Goal: Task Accomplishment & Management: Use online tool/utility

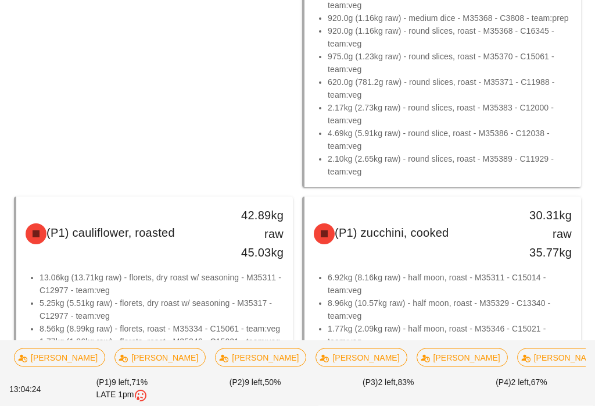
scroll to position [350, 0]
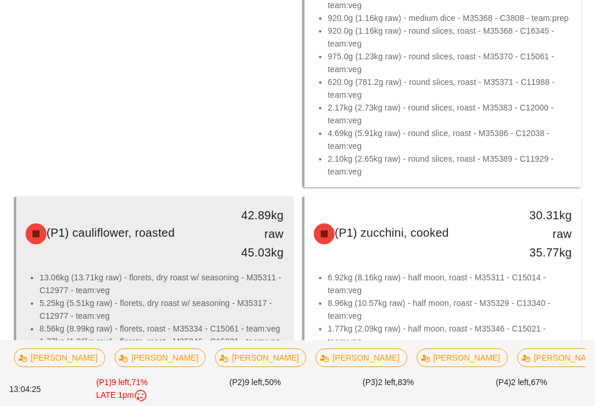
click at [205, 289] on li "13.06kg (13.71kg raw) - florets, dry roast w/ seasoning - M35311 - C12977 - tea…" at bounding box center [162, 284] width 244 height 26
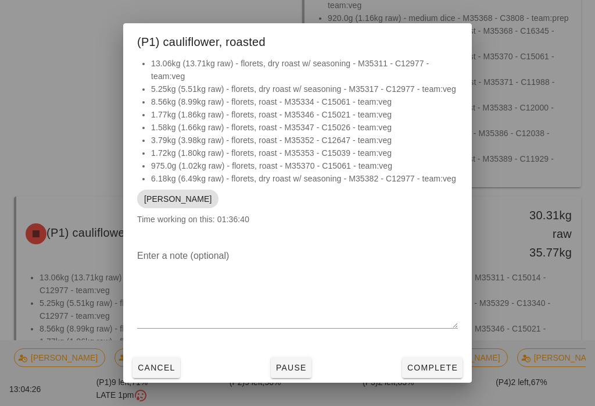
click at [293, 372] on span "Pause" at bounding box center [291, 367] width 31 height 9
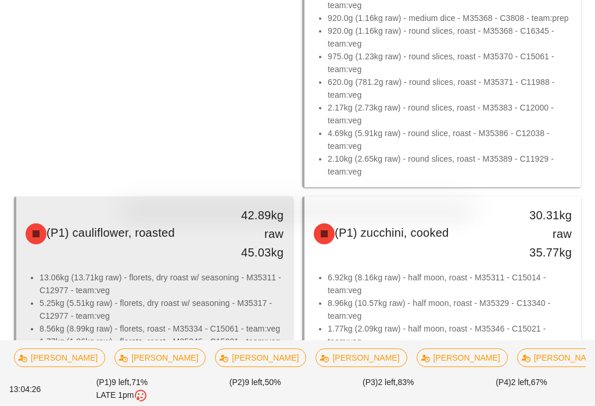
scroll to position [360, 0]
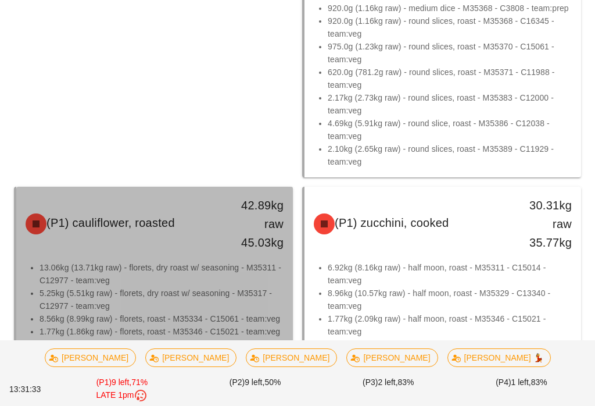
click at [205, 283] on li "13.06kg (13.71kg raw) - florets, dry roast w/ seasoning - M35311 - C12977 - tea…" at bounding box center [162, 274] width 244 height 26
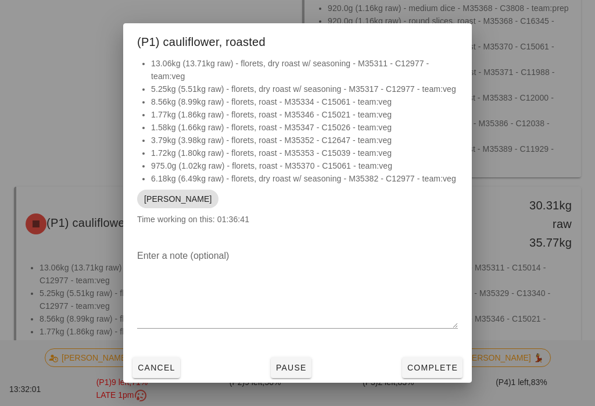
click at [503, 199] on div at bounding box center [297, 203] width 595 height 406
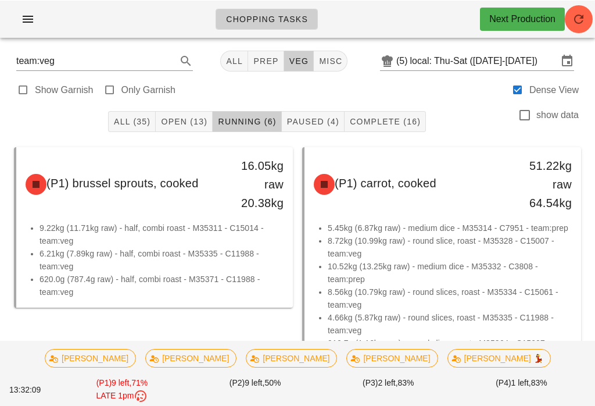
click at [190, 128] on button "Open (13)" at bounding box center [184, 120] width 57 height 21
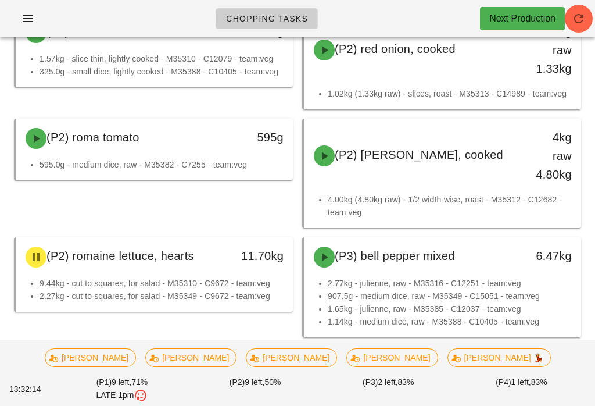
scroll to position [518, 0]
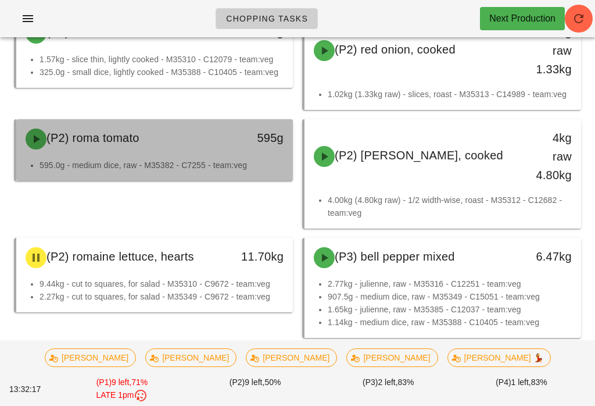
click at [145, 148] on div "(P2) roma tomato" at bounding box center [121, 138] width 204 height 35
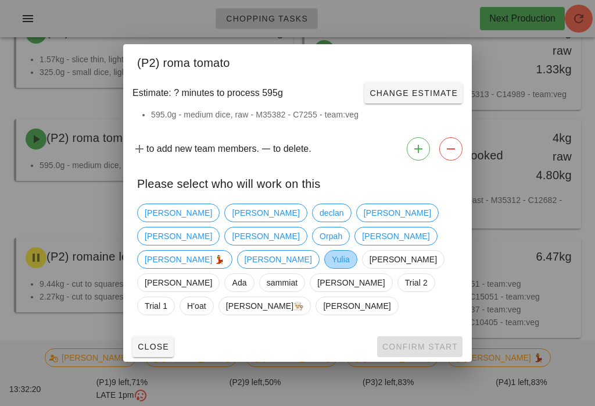
click at [332, 268] on span "Yulia" at bounding box center [341, 259] width 18 height 17
click at [434, 331] on div "Close Confirm Start" at bounding box center [297, 346] width 349 height 30
click at [437, 338] on button "Confirm Start" at bounding box center [419, 346] width 85 height 21
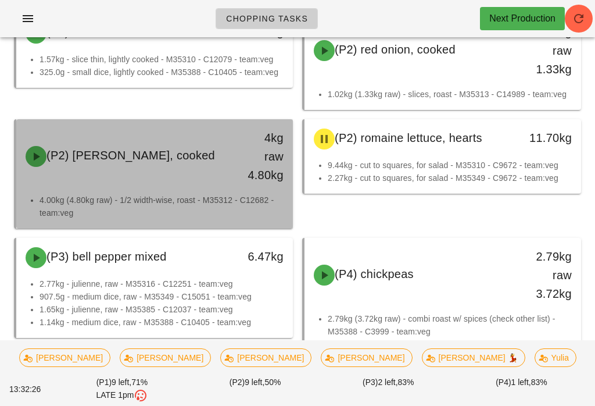
click at [161, 177] on div "(P2) [PERSON_NAME], cooked 4kg raw 4.80kg" at bounding box center [155, 156] width 272 height 70
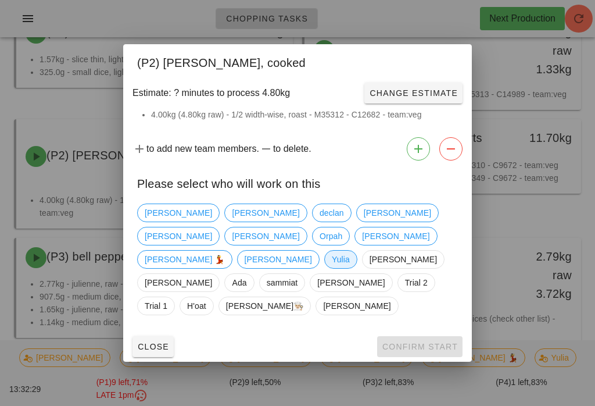
click at [332, 268] on span "Yulia" at bounding box center [341, 259] width 18 height 17
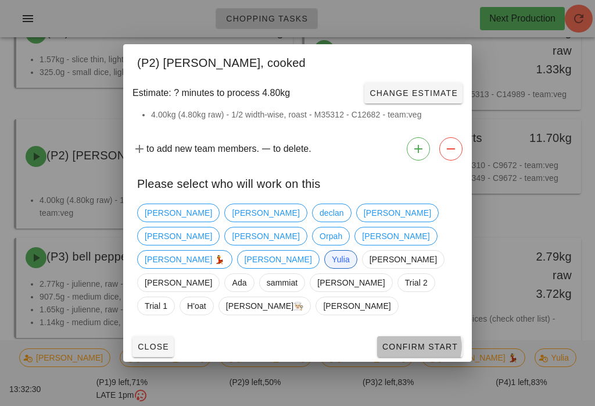
click at [421, 342] on span "Confirm Start" at bounding box center [420, 346] width 76 height 9
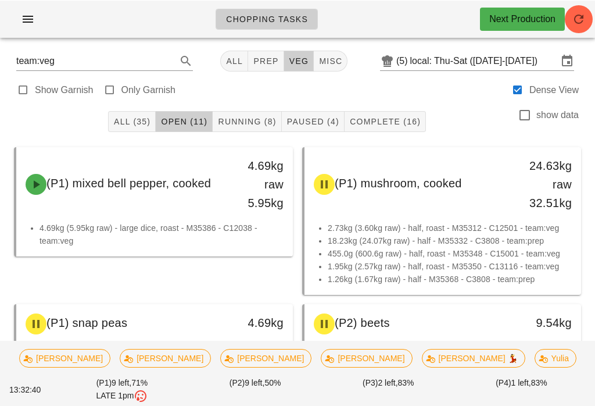
click at [260, 127] on button "Running (8)" at bounding box center [247, 120] width 69 height 21
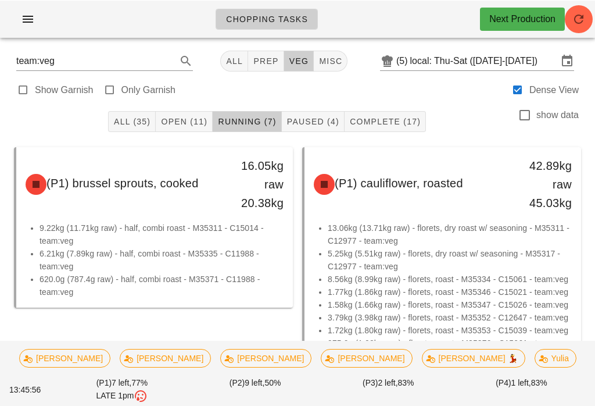
click at [263, 58] on span "prep" at bounding box center [266, 60] width 26 height 9
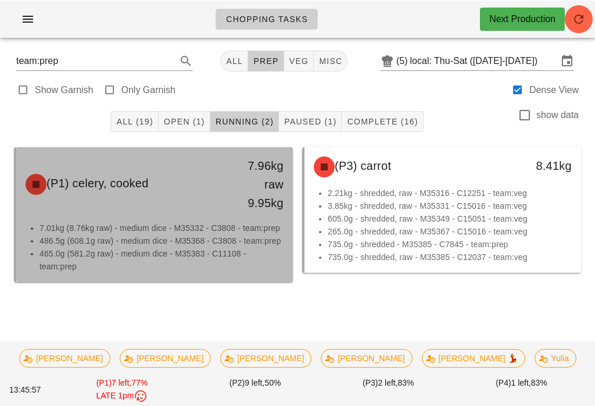
click at [165, 217] on div "(P1) celery, cooked 7.96kg raw 9.95kg" at bounding box center [155, 184] width 272 height 70
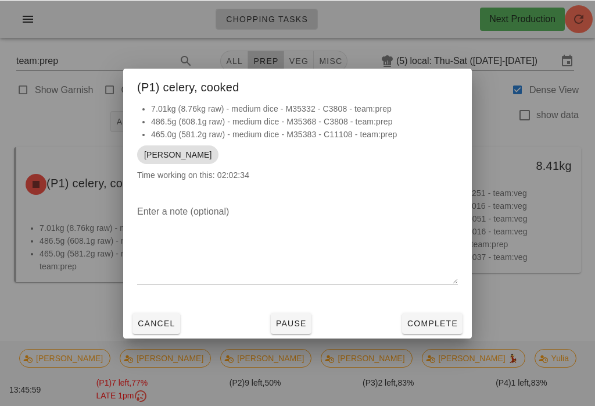
click at [433, 324] on span "Complete" at bounding box center [432, 322] width 51 height 9
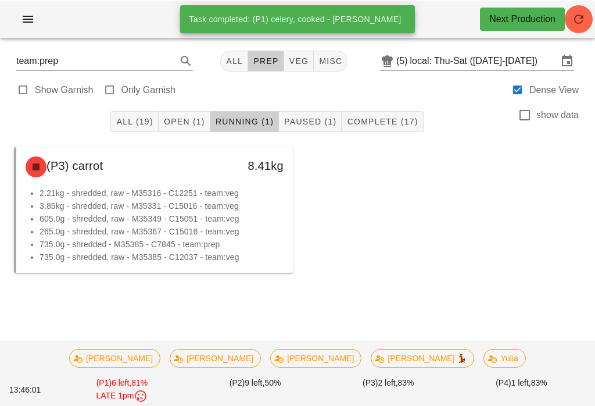
click at [186, 121] on span "Open (1)" at bounding box center [184, 120] width 42 height 9
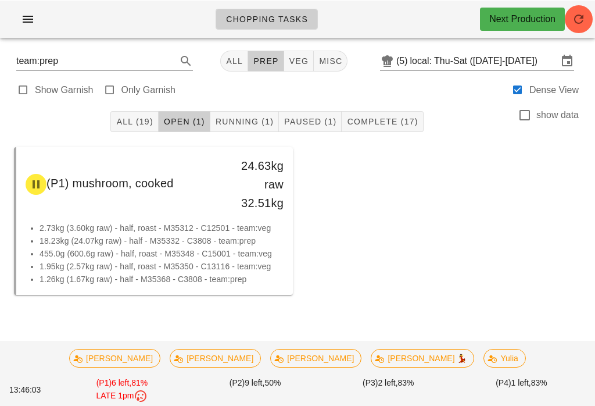
click at [308, 121] on span "Paused (1)" at bounding box center [310, 120] width 53 height 9
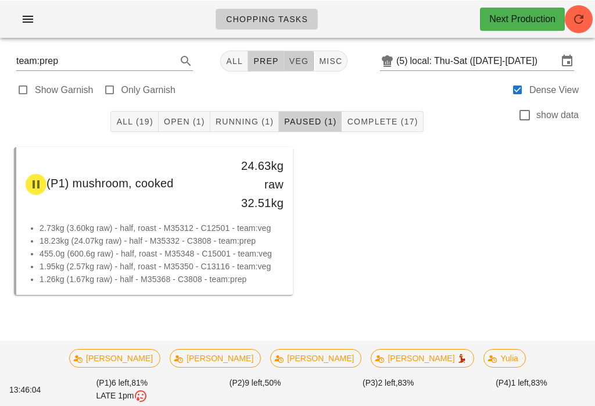
click at [298, 56] on span "veg" at bounding box center [299, 60] width 20 height 9
type input "team:veg"
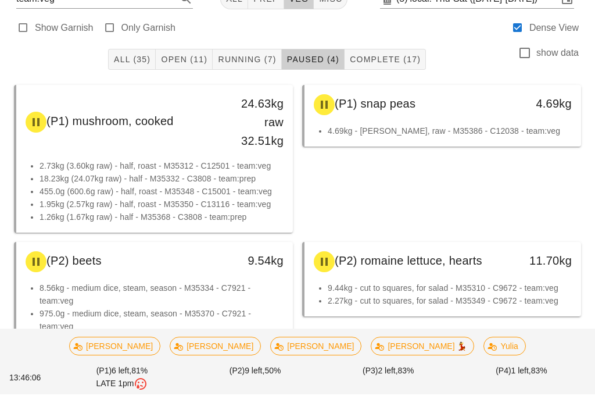
scroll to position [63, 0]
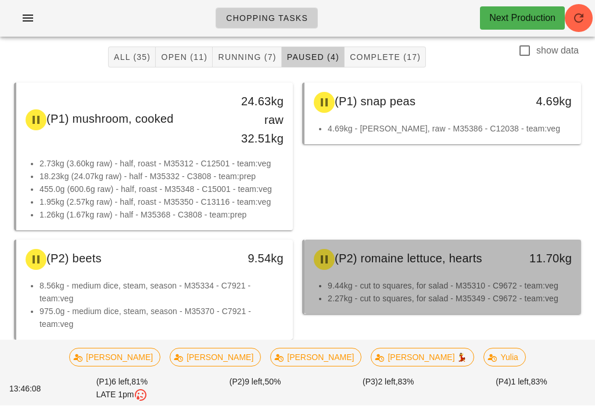
click at [442, 269] on div "(P2) romaine lettuce, hearts" at bounding box center [409, 259] width 204 height 35
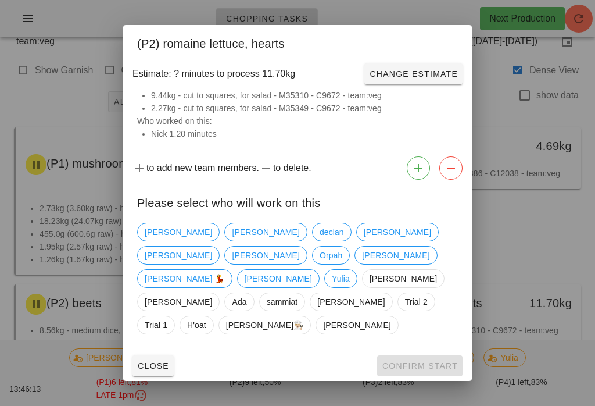
scroll to position [19, 0]
click at [299, 262] on span "[PERSON_NAME]" at bounding box center [265, 254] width 67 height 17
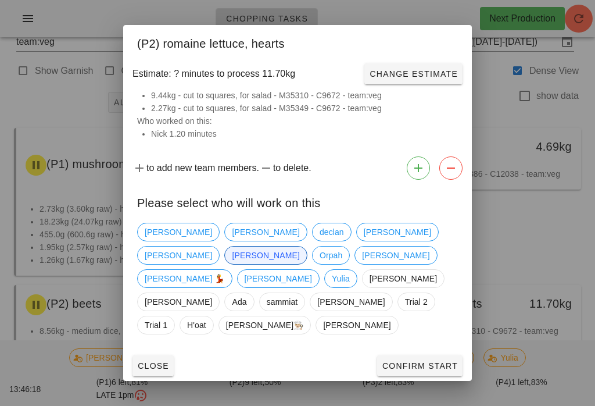
click at [434, 355] on button "Confirm Start" at bounding box center [419, 365] width 85 height 21
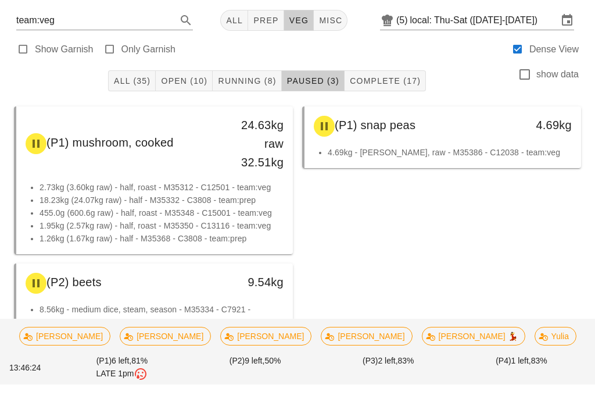
scroll to position [63, 0]
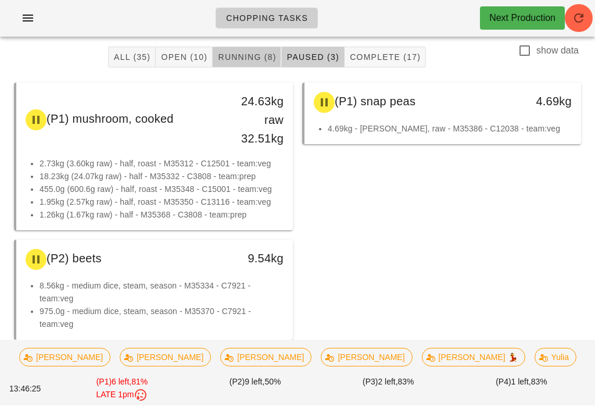
click at [253, 48] on button "Running (8)" at bounding box center [247, 57] width 69 height 21
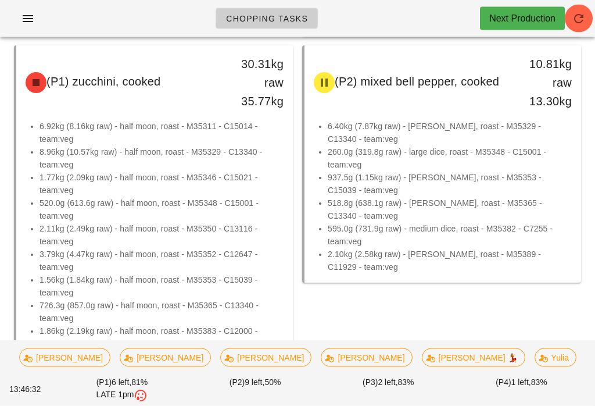
scroll to position [348, 0]
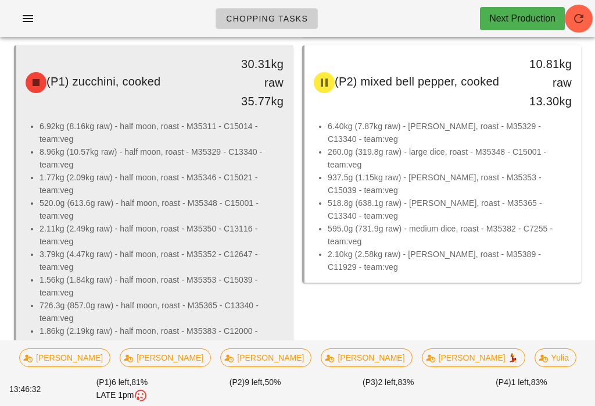
click at [167, 231] on li "2.11kg (2.49kg raw) - half moon, roast - M35350 - C13116 - team:veg" at bounding box center [162, 235] width 244 height 26
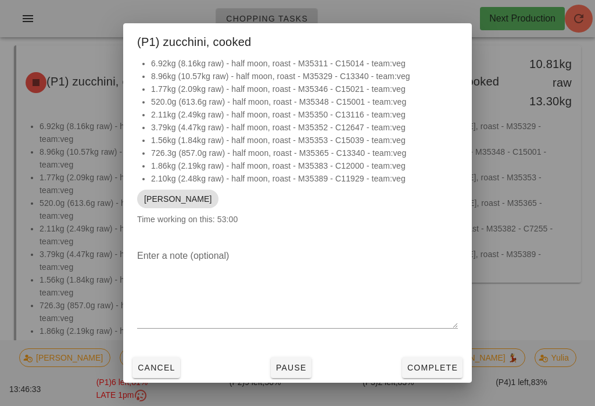
click at [442, 372] on span "Complete" at bounding box center [432, 367] width 51 height 9
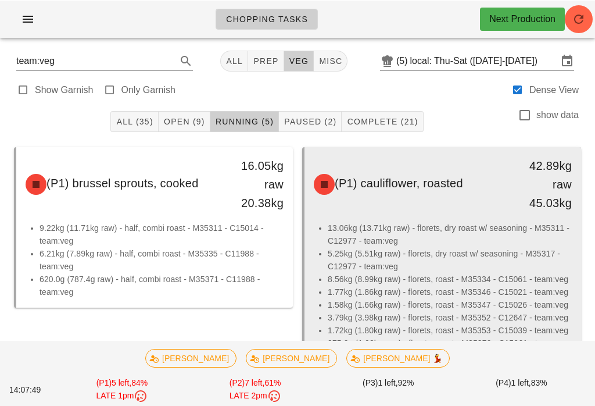
click at [433, 259] on li "5.25kg (5.51kg raw) - florets, dry roast w/ seasoning - M35317 - C12977 - team:…" at bounding box center [450, 259] width 244 height 26
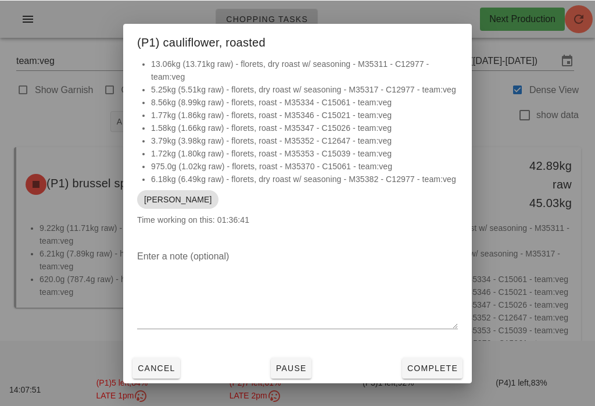
click at [439, 359] on button "Complete" at bounding box center [432, 367] width 60 height 21
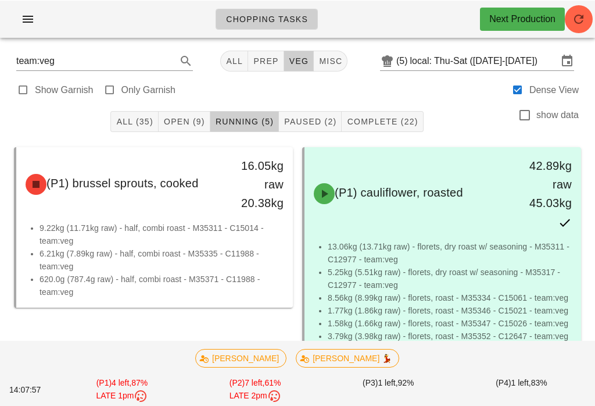
click at [312, 112] on button "Paused (2)" at bounding box center [310, 120] width 63 height 21
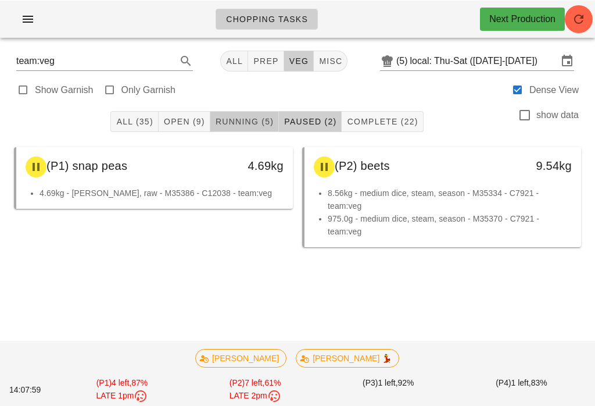
click at [245, 128] on button "Running (5)" at bounding box center [244, 120] width 69 height 21
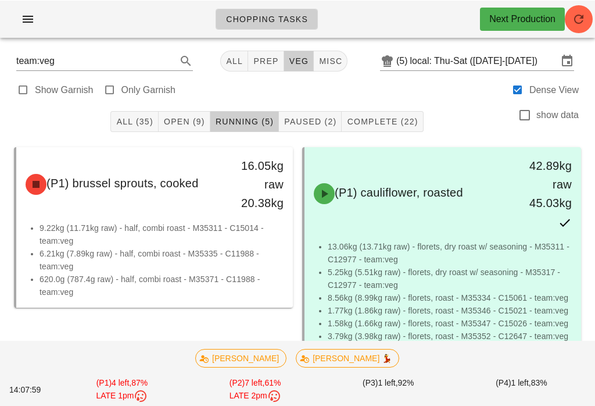
click at [190, 119] on span "Open (9)" at bounding box center [184, 120] width 42 height 9
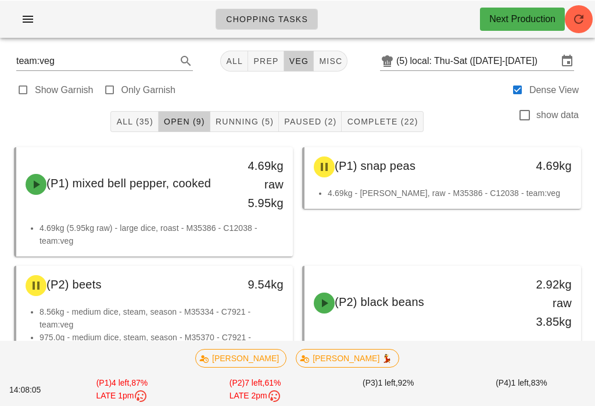
click at [397, 126] on span "Complete (22)" at bounding box center [382, 120] width 72 height 9
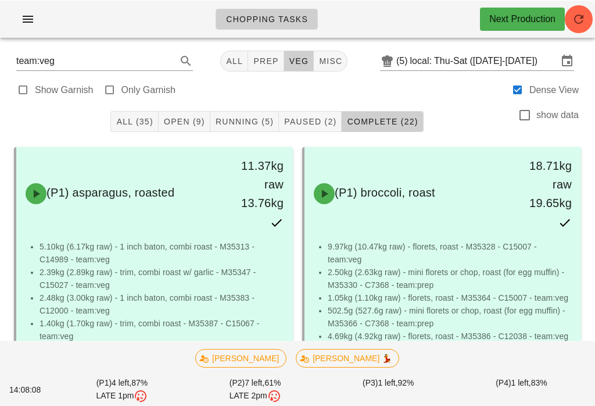
click at [314, 116] on span "Paused (2)" at bounding box center [310, 120] width 53 height 9
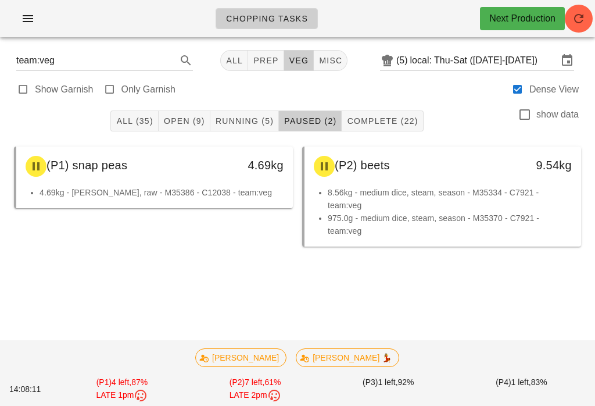
click at [260, 110] on button "Running (5)" at bounding box center [244, 120] width 69 height 21
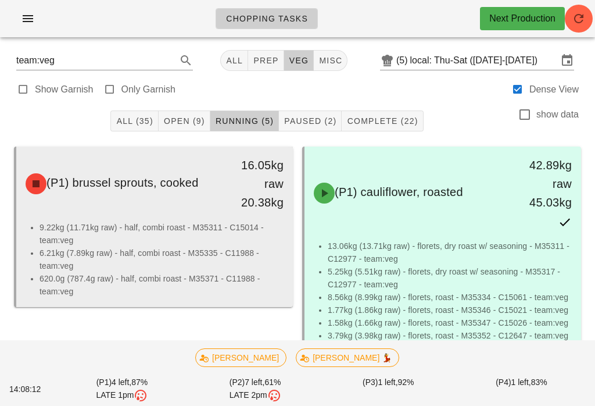
click at [161, 280] on li "620.0g (787.4g raw) - half, combi roast - M35371 - C11988 - team:veg" at bounding box center [162, 285] width 244 height 26
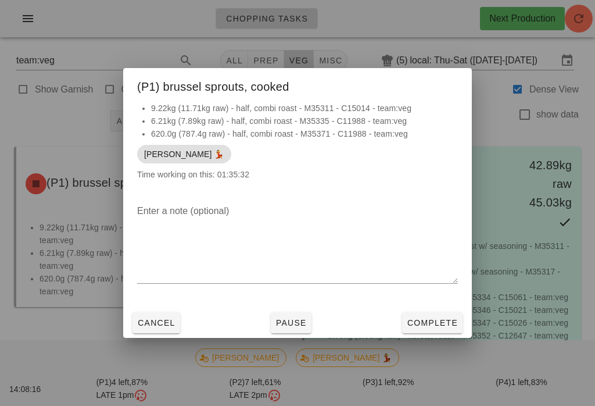
click at [294, 319] on span "Pause" at bounding box center [291, 322] width 31 height 9
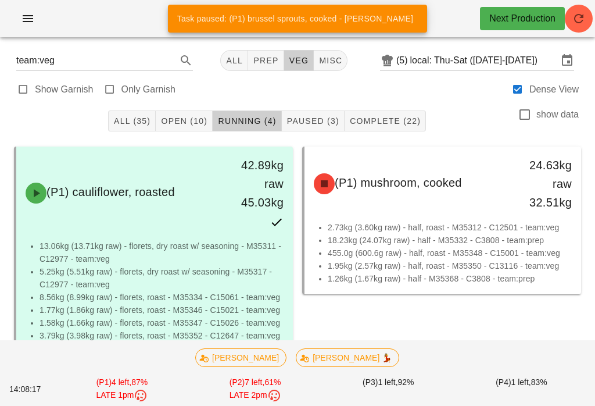
click at [317, 117] on span "Paused (3)" at bounding box center [313, 120] width 53 height 9
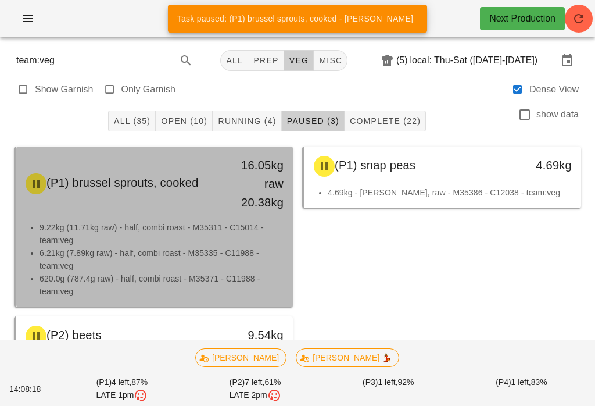
click at [188, 236] on li "9.22kg (11.71kg raw) - half, combi roast - M35311 - C15014 - team:veg" at bounding box center [162, 234] width 244 height 26
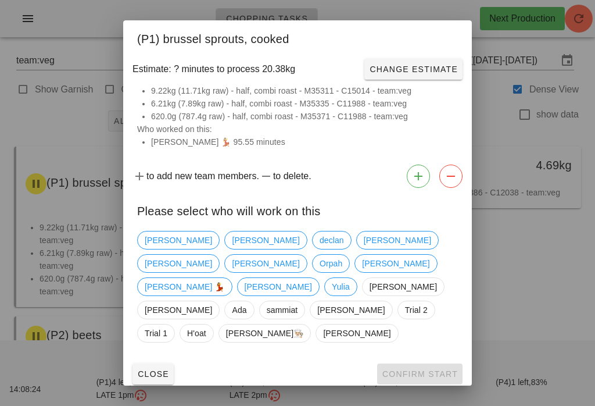
click at [426, 359] on div "Close Confirm Start" at bounding box center [297, 374] width 349 height 30
click at [332, 285] on span "Yulia" at bounding box center [341, 286] width 18 height 17
click at [434, 363] on button "Confirm Start" at bounding box center [419, 373] width 85 height 21
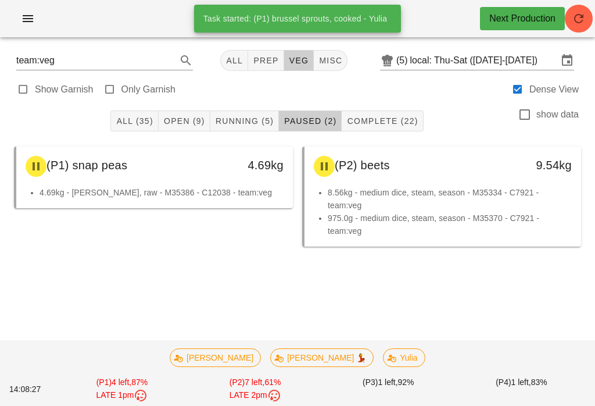
click at [239, 122] on span "Running (5)" at bounding box center [244, 120] width 59 height 9
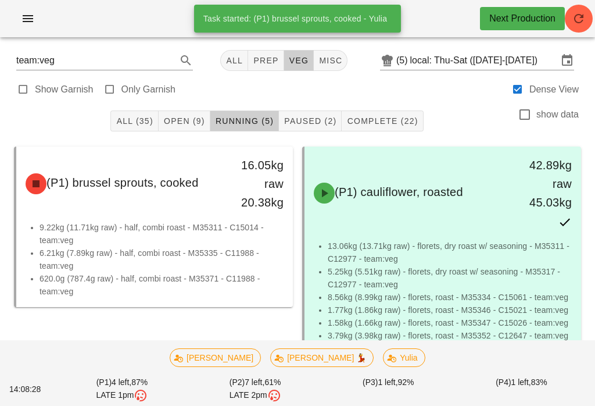
click at [195, 128] on button "Open (9)" at bounding box center [185, 120] width 52 height 21
